Goal: Find specific page/section: Find specific page/section

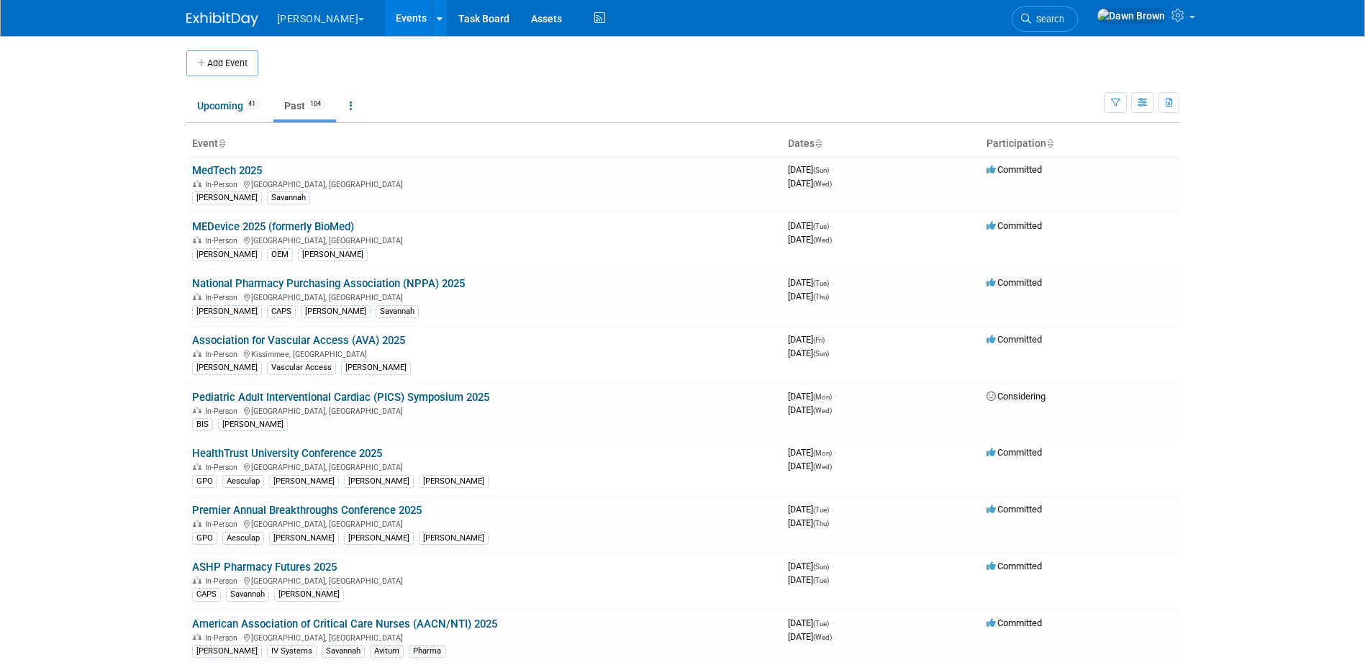
click at [385, 17] on link "Events" at bounding box center [411, 18] width 53 height 36
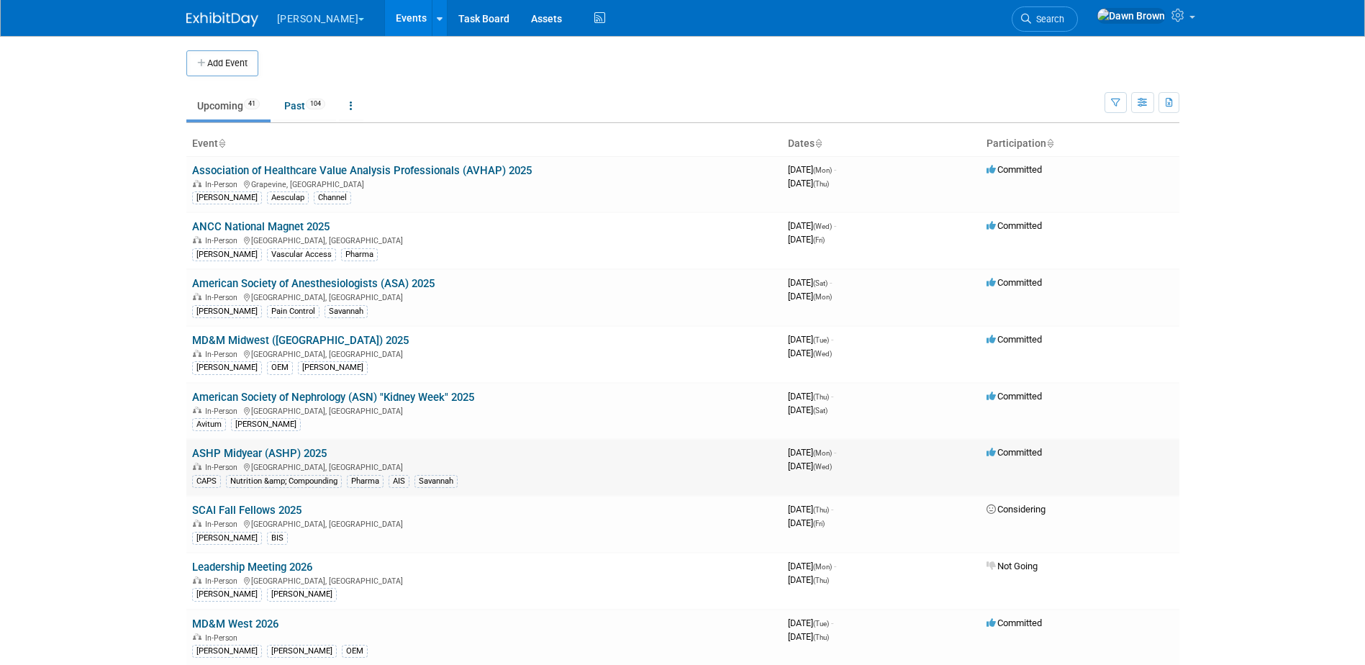
click at [306, 450] on link "ASHP Midyear (ASHP) 2025" at bounding box center [259, 453] width 135 height 13
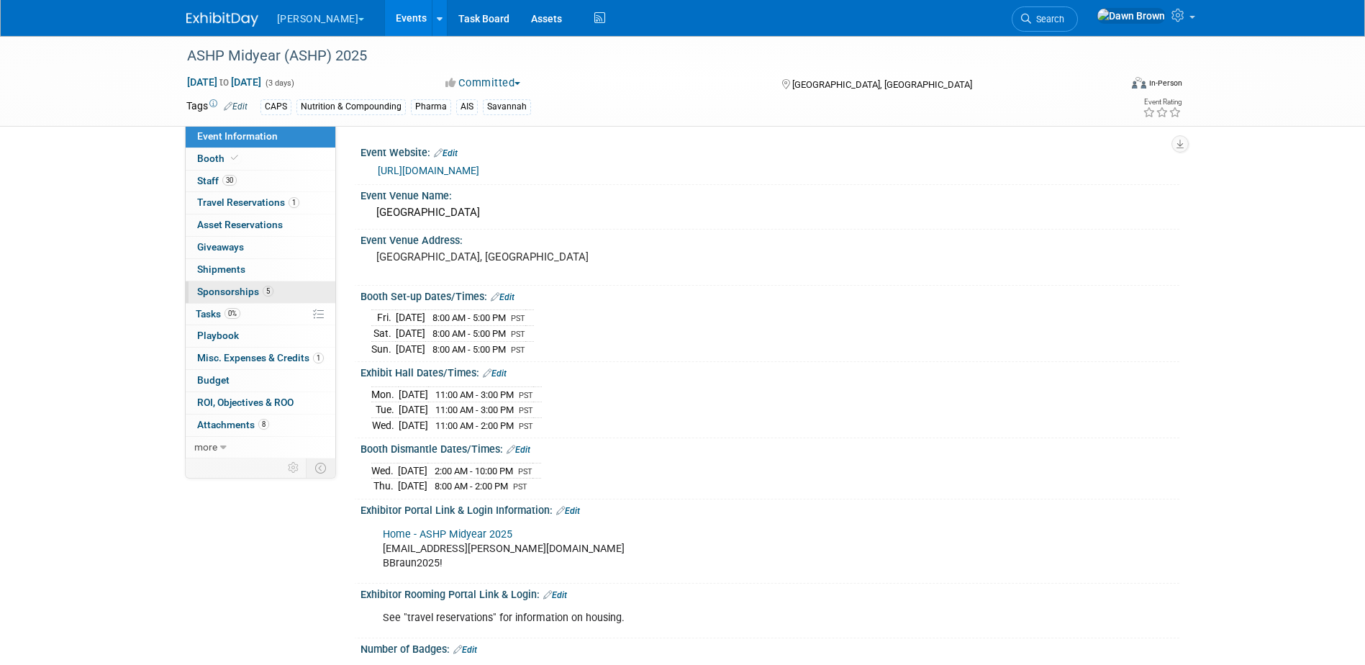
click at [232, 292] on span "Sponsorships 5" at bounding box center [235, 292] width 76 height 12
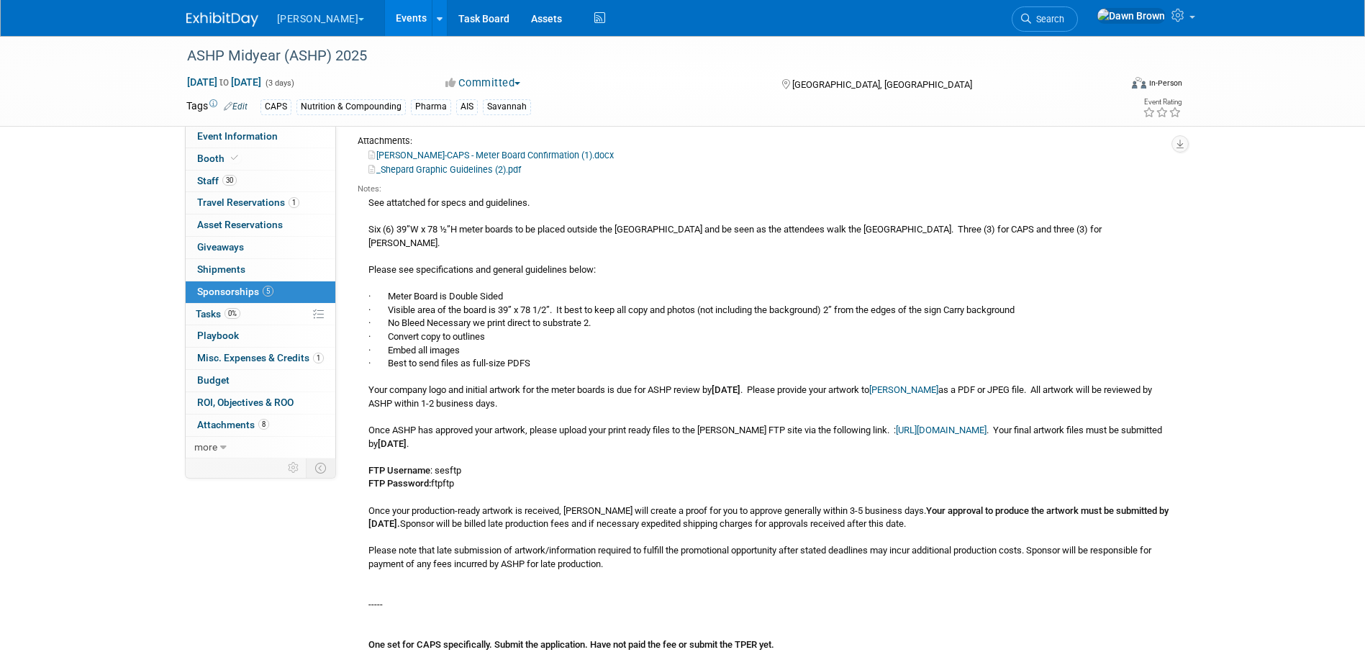
scroll to position [126, 0]
